Goal: Browse casually: Explore the website without a specific task or goal

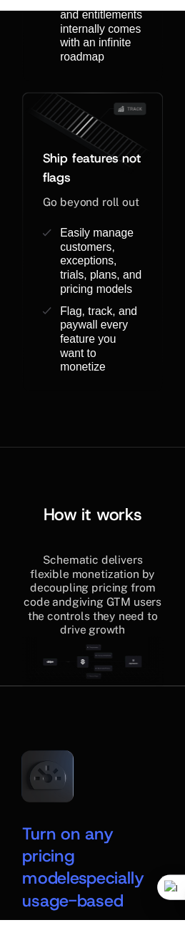
scroll to position [2033, 0]
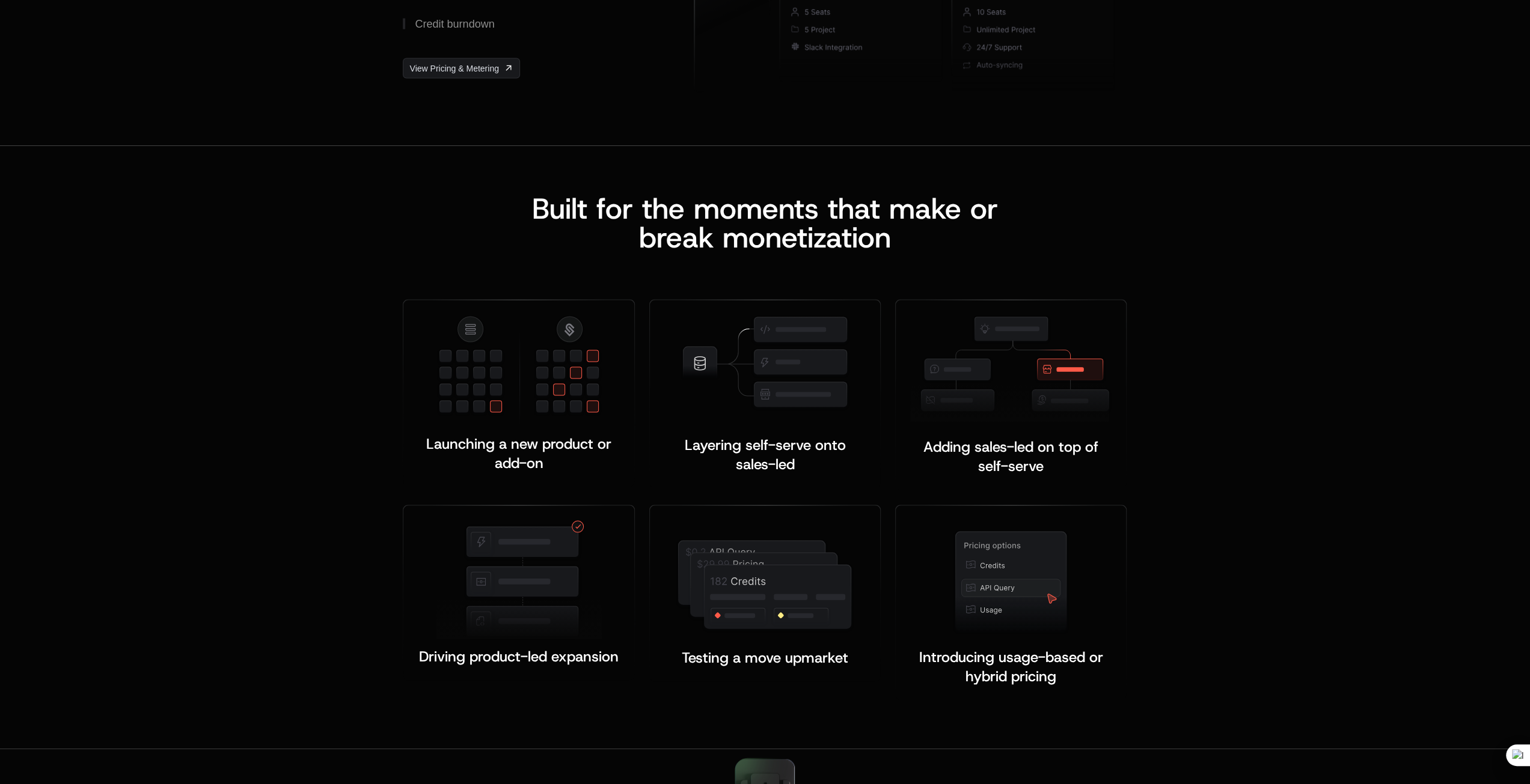
click at [155, 343] on div "Built for the moments that make or b reak monetization Launching a new product …" at bounding box center [765, 447] width 1530 height 603
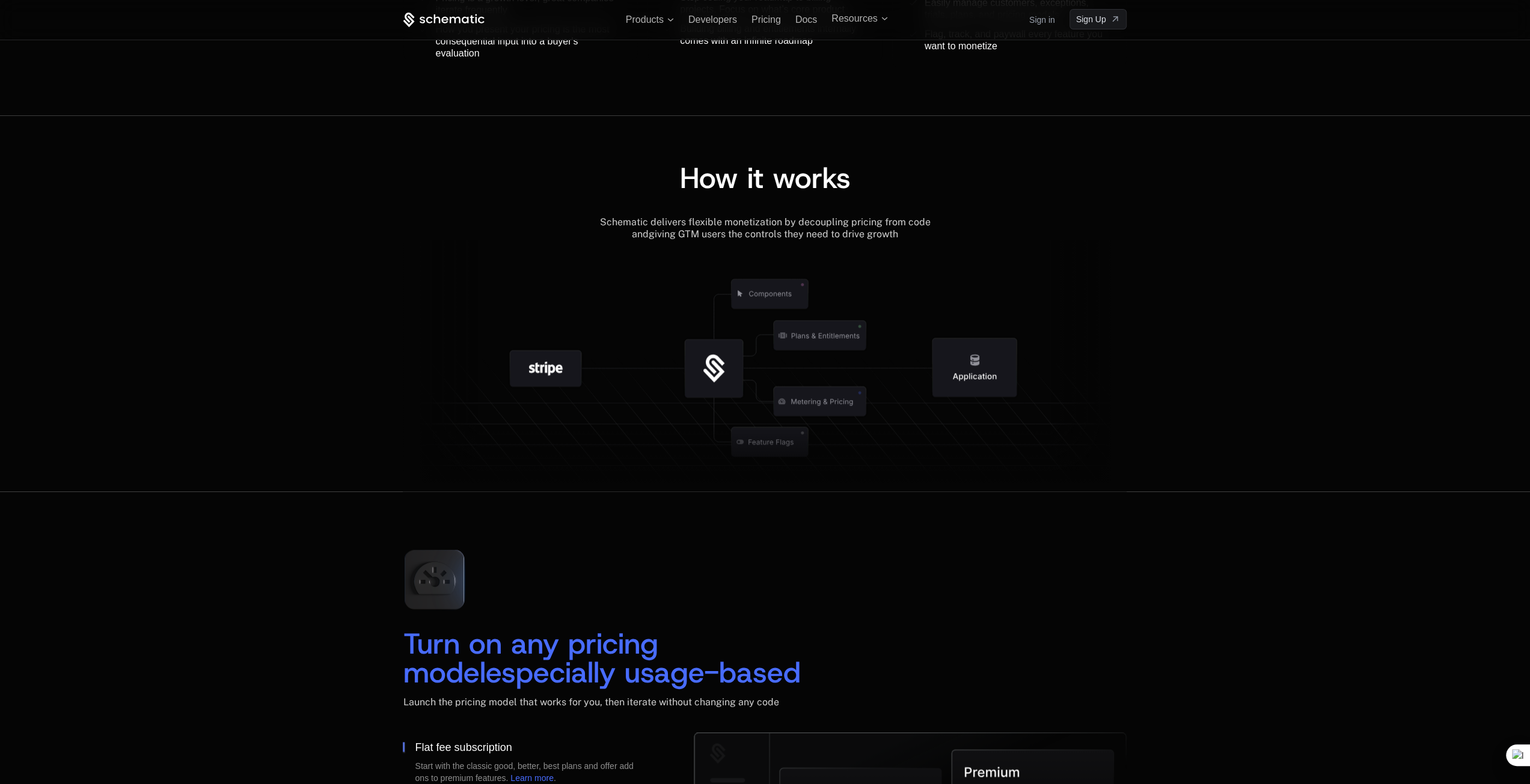
scroll to position [1350, 0]
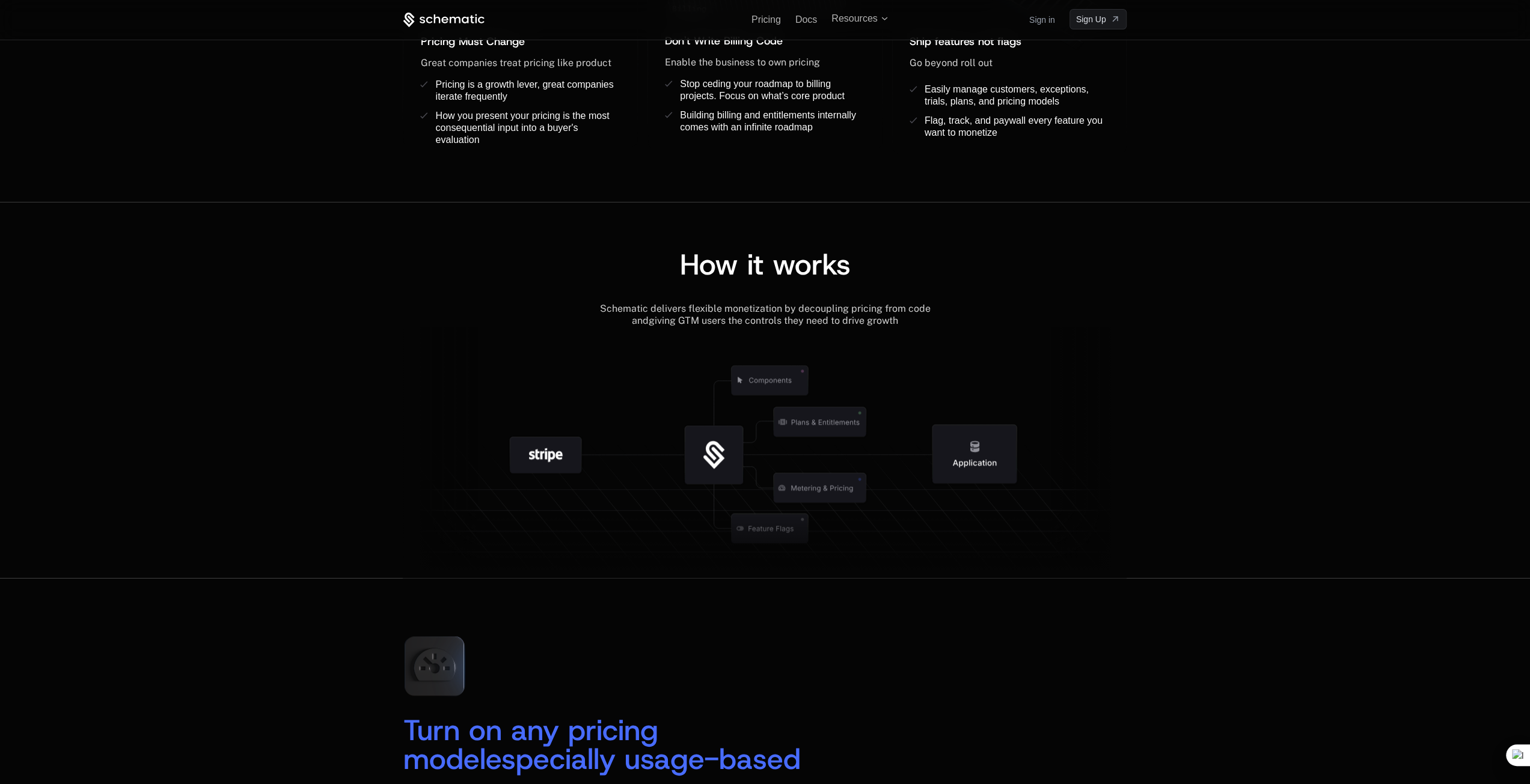
drag, startPoint x: 1137, startPoint y: 535, endPoint x: 1136, endPoint y: 459, distance: 76.0
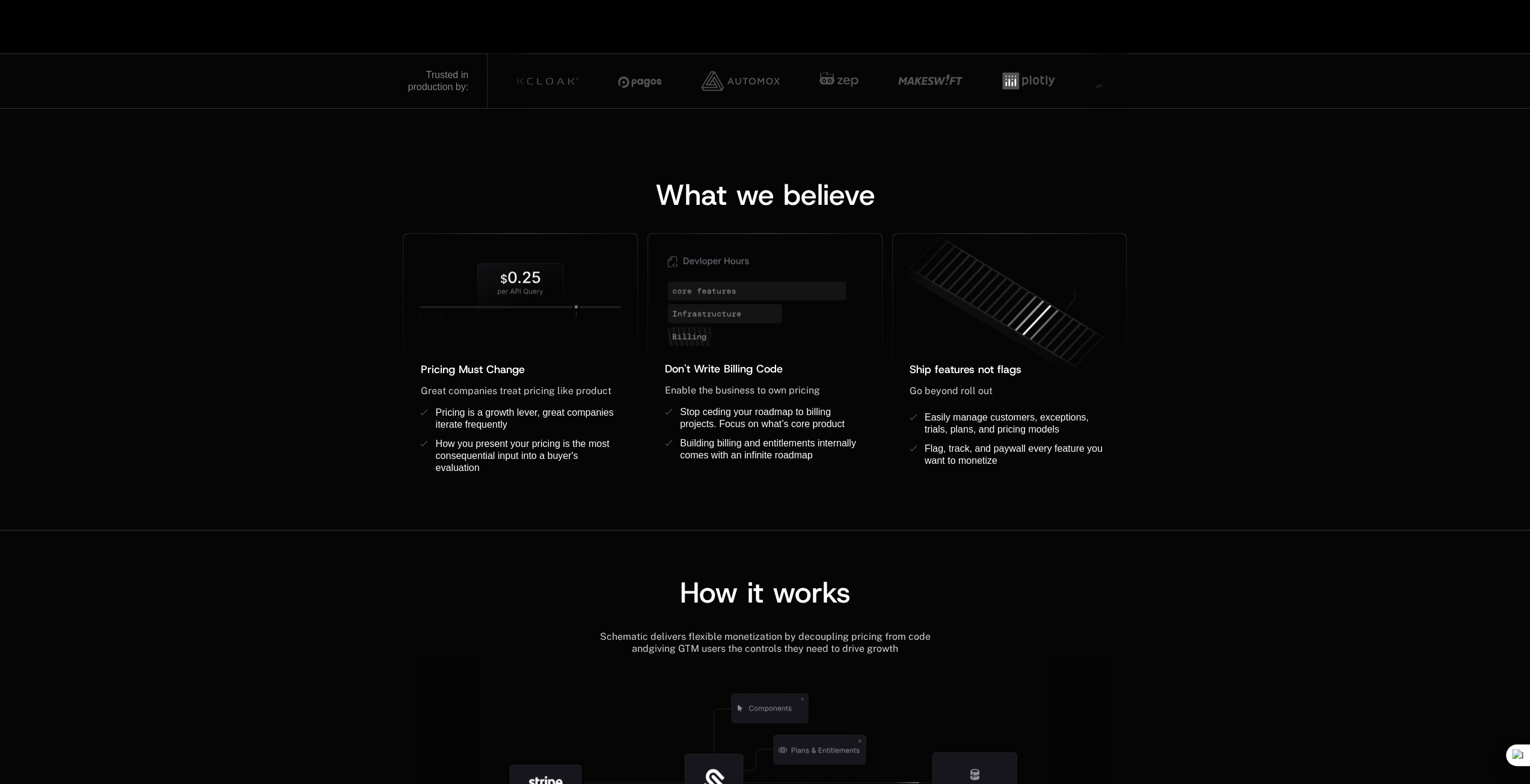
scroll to position [1201, 0]
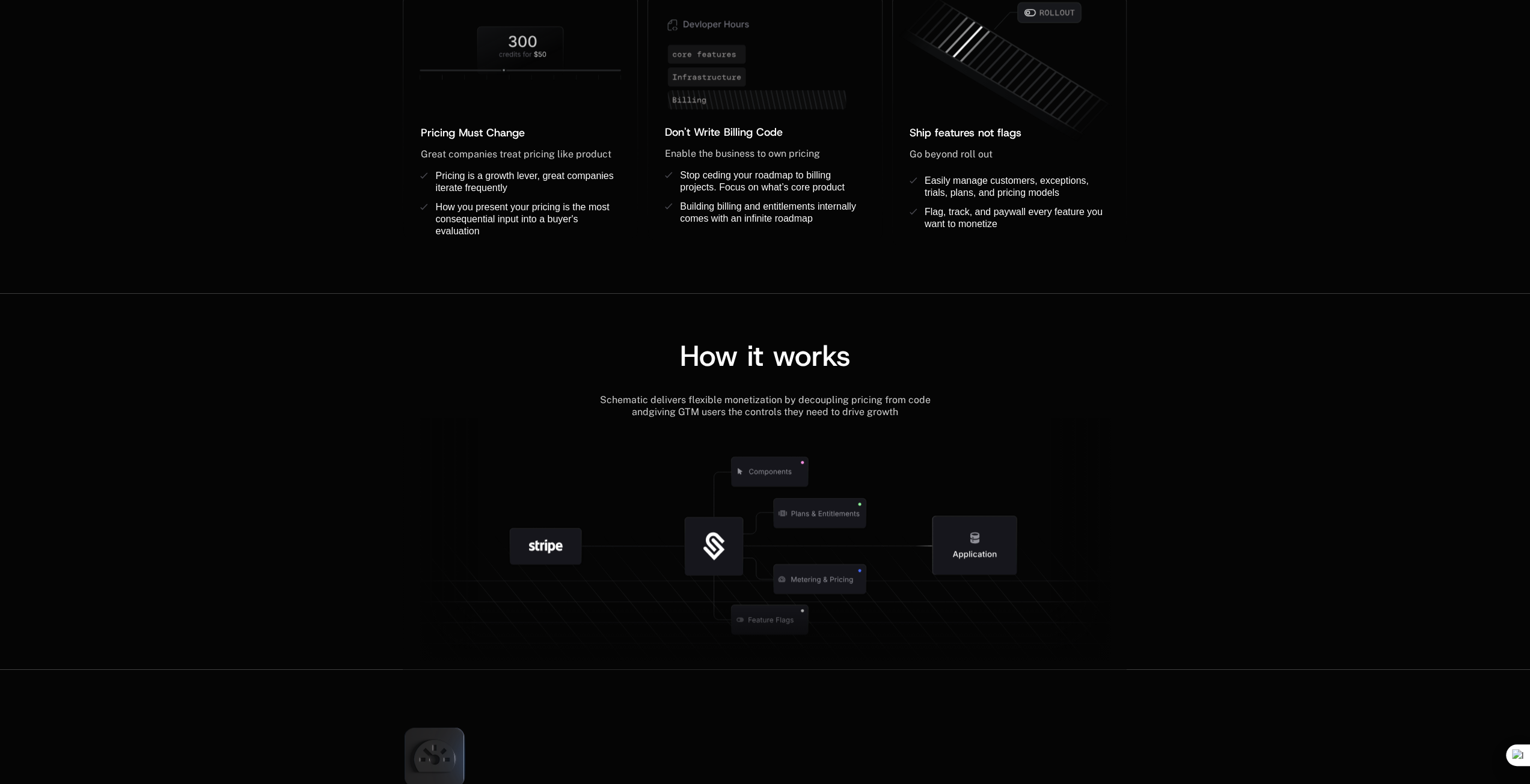
drag, startPoint x: 396, startPoint y: 396, endPoint x: 429, endPoint y: 505, distance: 113.9
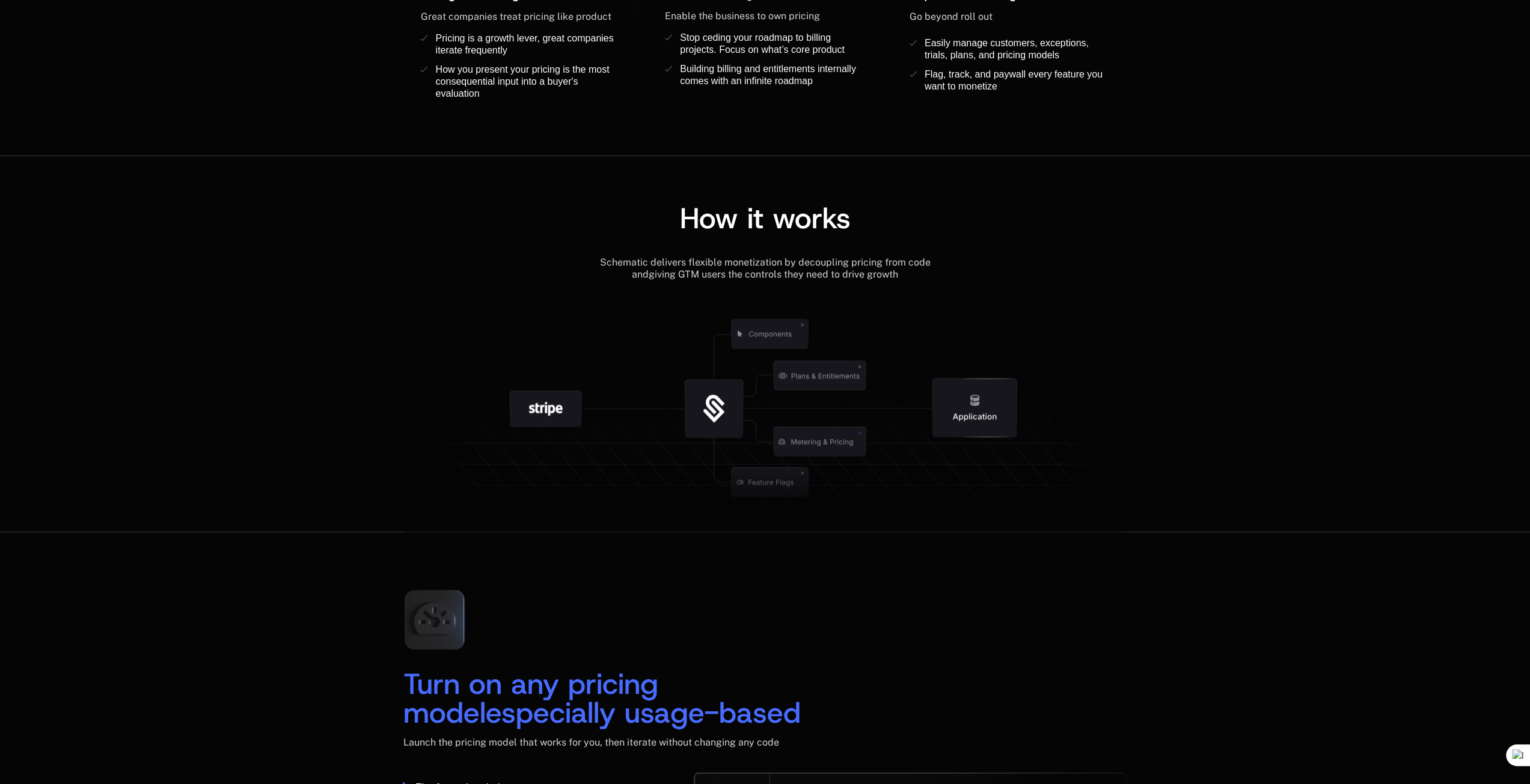
drag, startPoint x: 409, startPoint y: 456, endPoint x: 402, endPoint y: 441, distance: 16.6
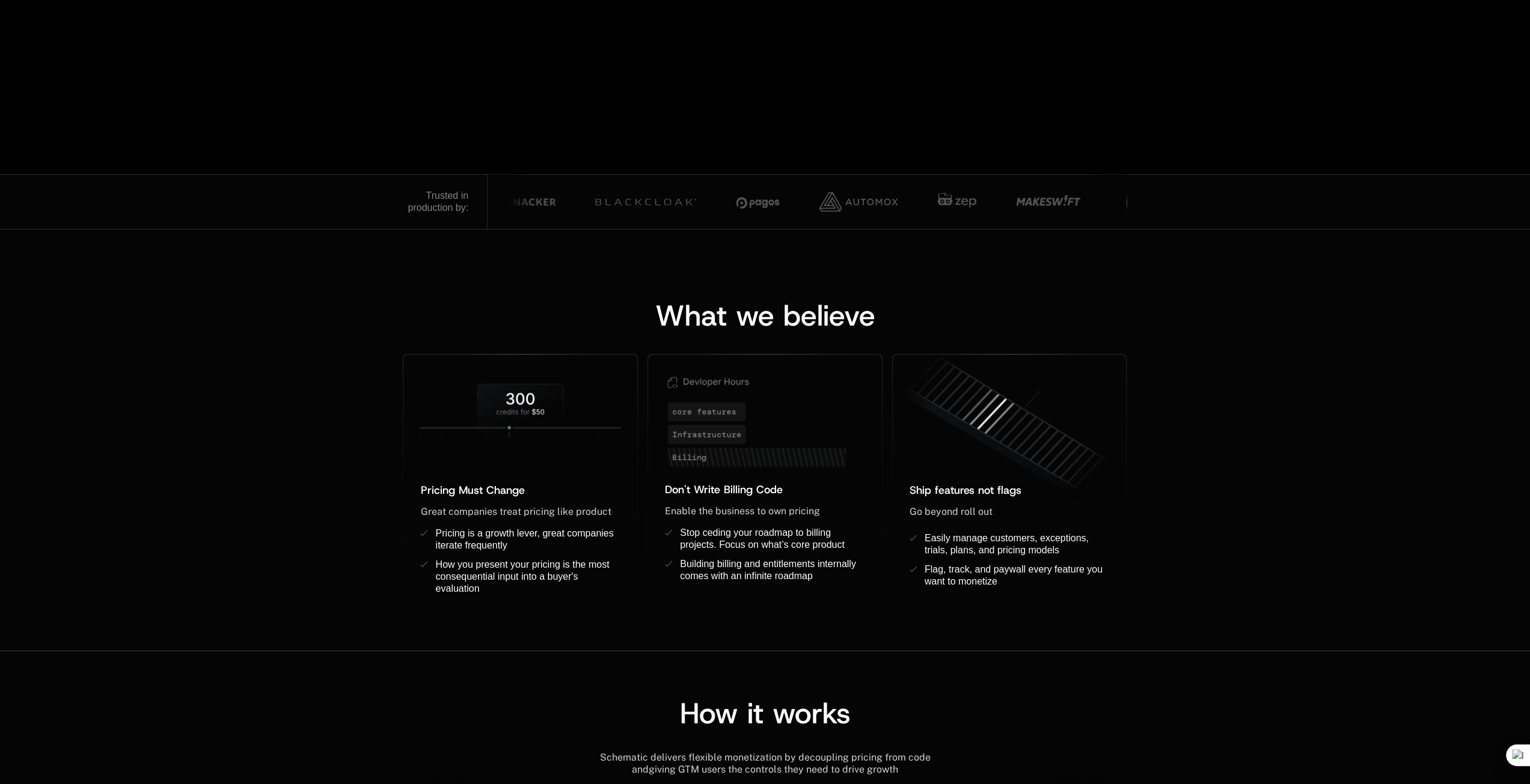
scroll to position [915, 0]
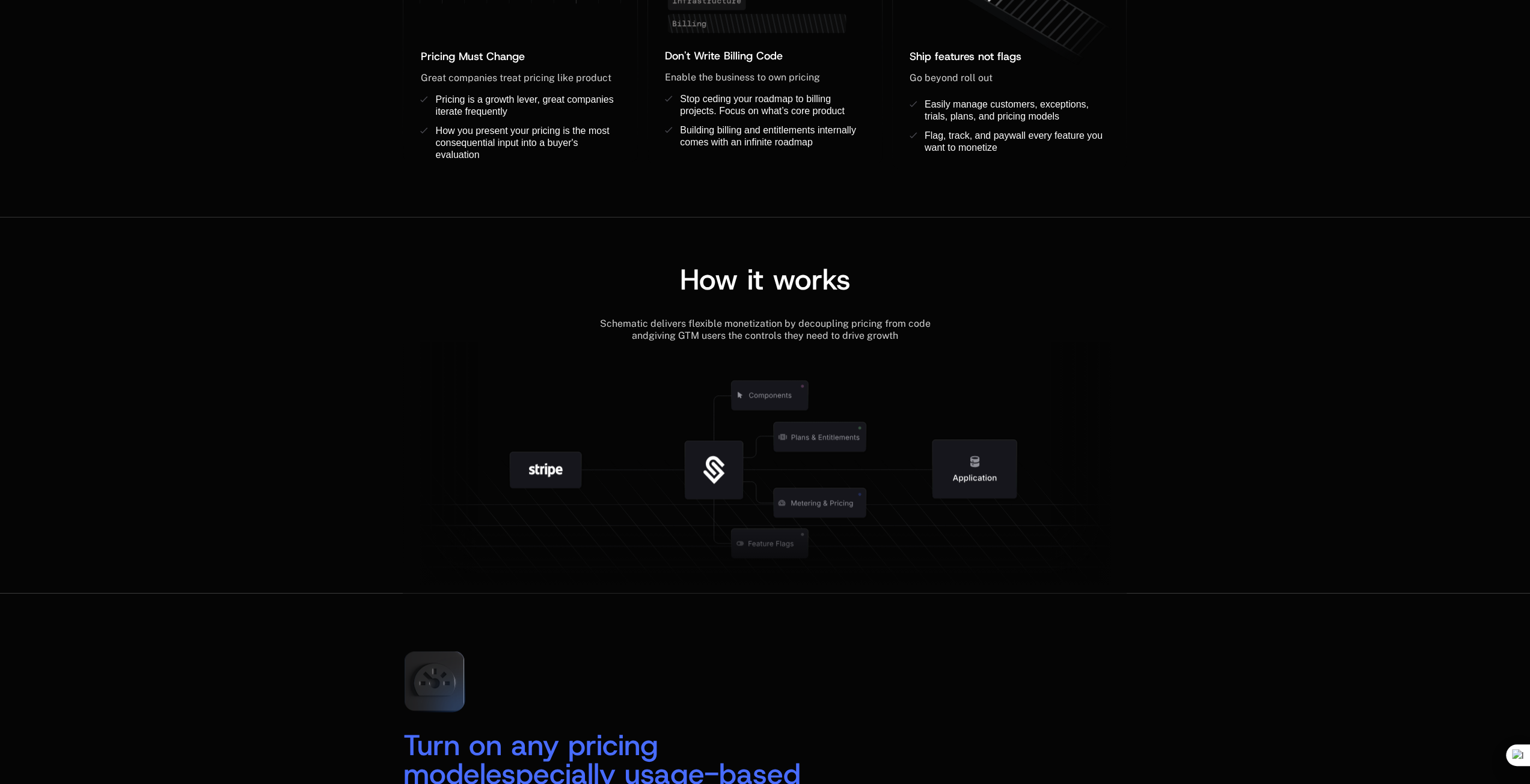
scroll to position [1141, 0]
